Goal: Navigation & Orientation: Find specific page/section

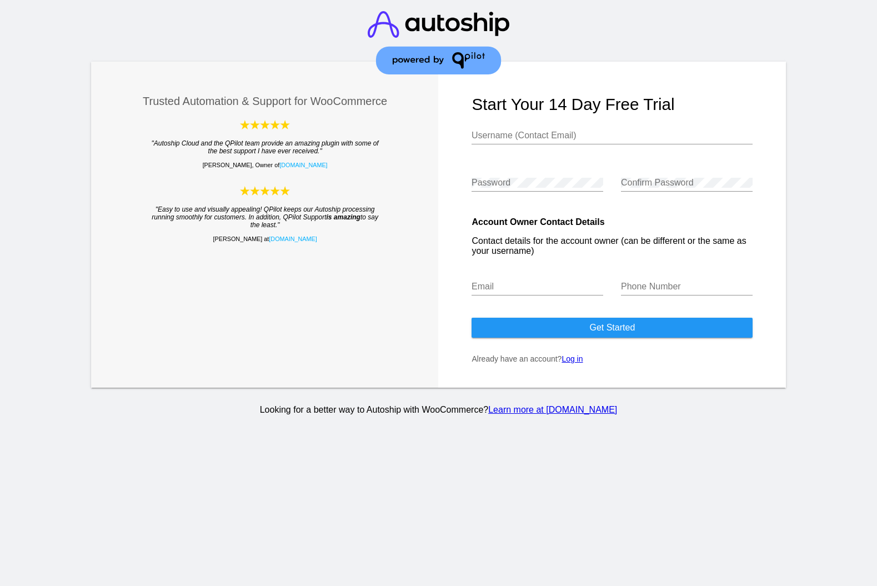
type input "[EMAIL_ADDRESS][DOMAIN_NAME]"
click at [573, 361] on link "Log in" at bounding box center [571, 358] width 21 height 9
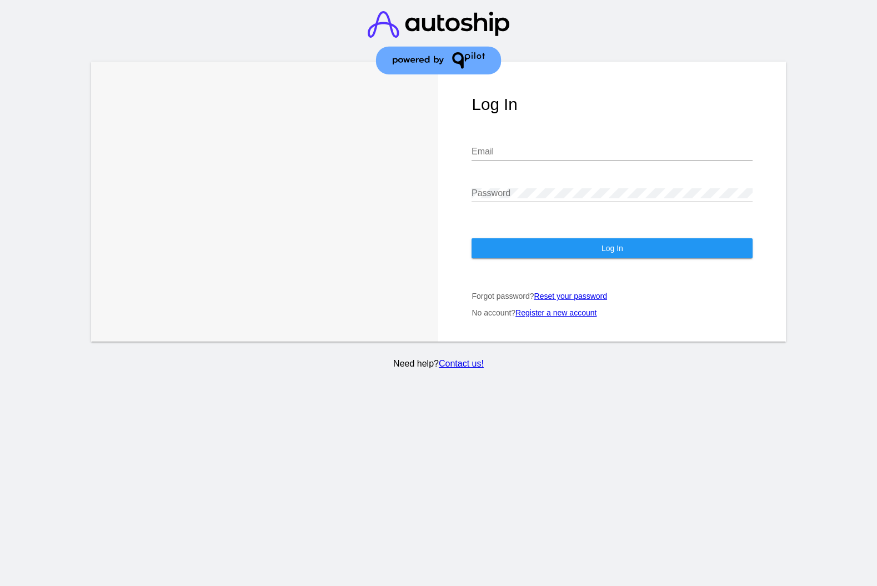
type input "[EMAIL_ADDRESS][DOMAIN_NAME]"
click at [580, 251] on button "Log In" at bounding box center [611, 248] width 281 height 20
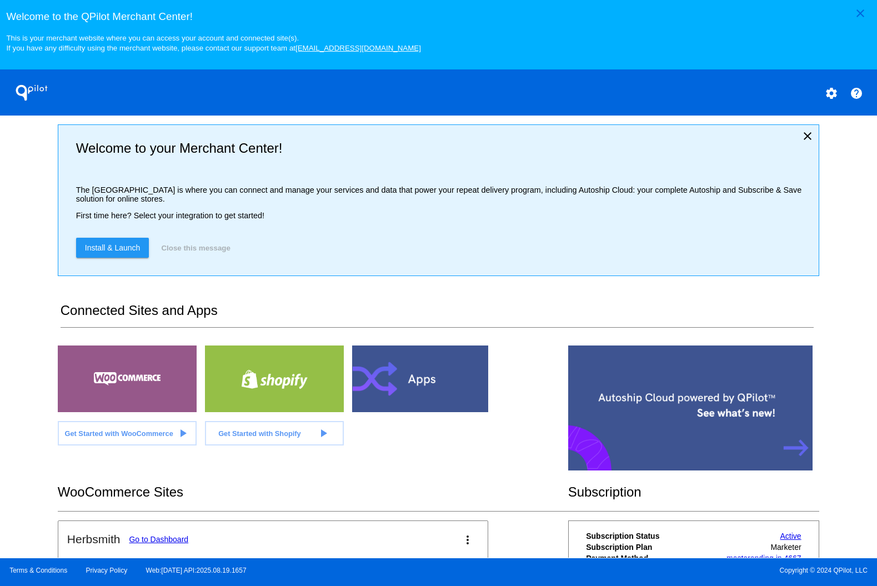
click at [809, 136] on div "Welcome to your Merchant Center! The [GEOGRAPHIC_DATA] is where you can connect…" at bounding box center [438, 200] width 761 height 152
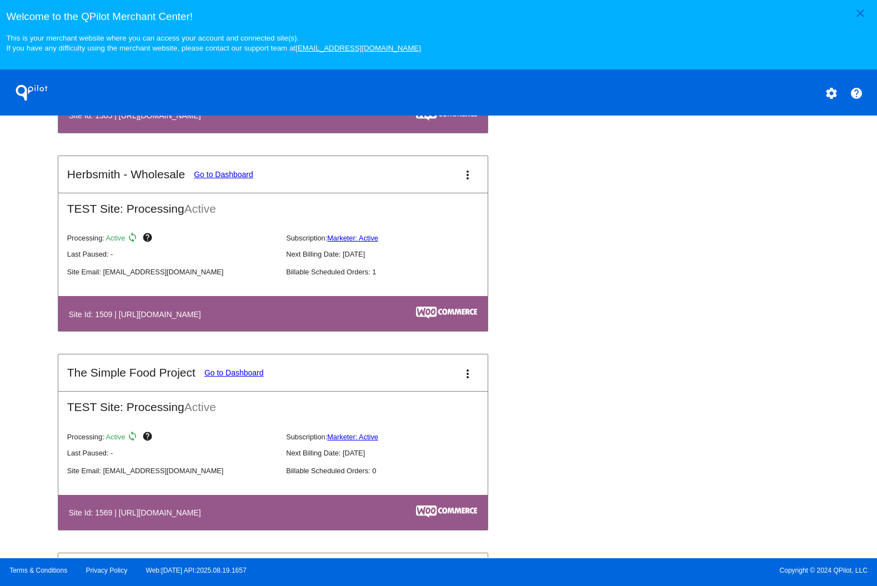
scroll to position [1147, 0]
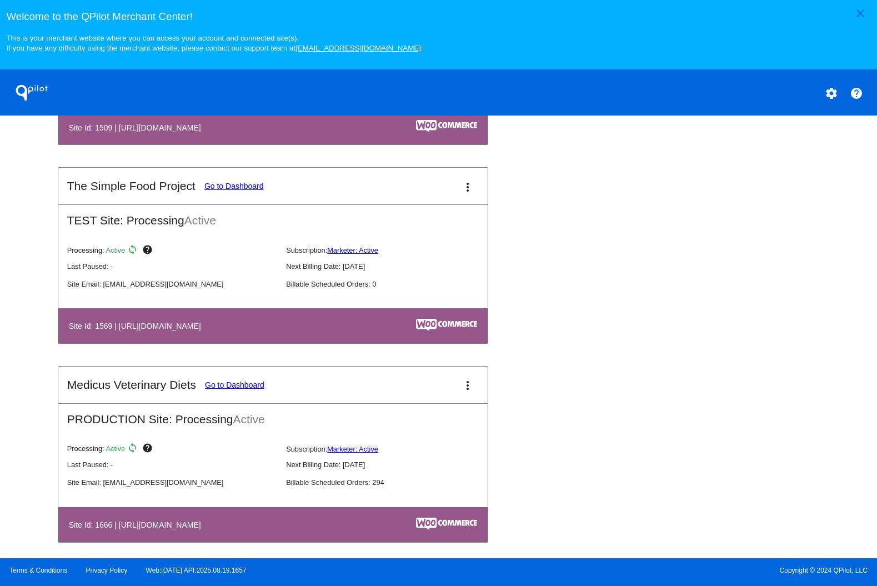
click at [247, 190] on link "Go to Dashboard" at bounding box center [233, 186] width 59 height 9
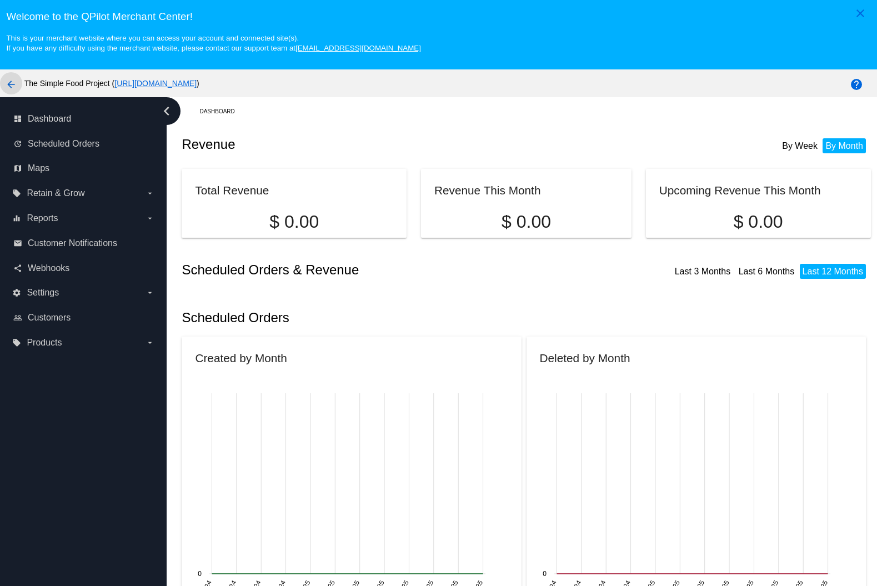
click at [7, 87] on mat-icon "arrow_back" at bounding box center [10, 84] width 13 height 13
